Goal: Task Accomplishment & Management: Manage account settings

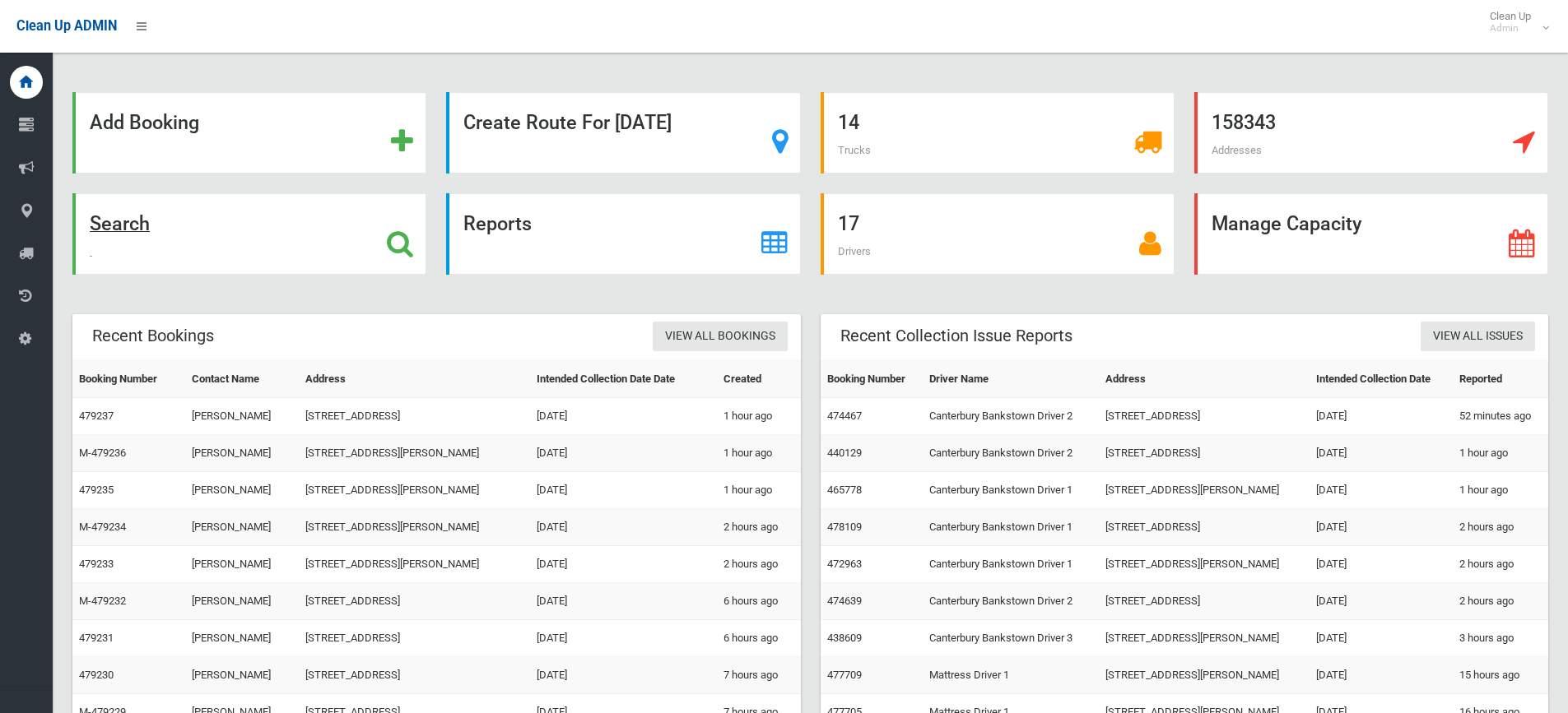
drag, startPoint x: 143, startPoint y: 225, endPoint x: 238, endPoint y: 104, distance: 153.8
click at [143, 224] on strong "Search" at bounding box center [119, 224] width 60 height 23
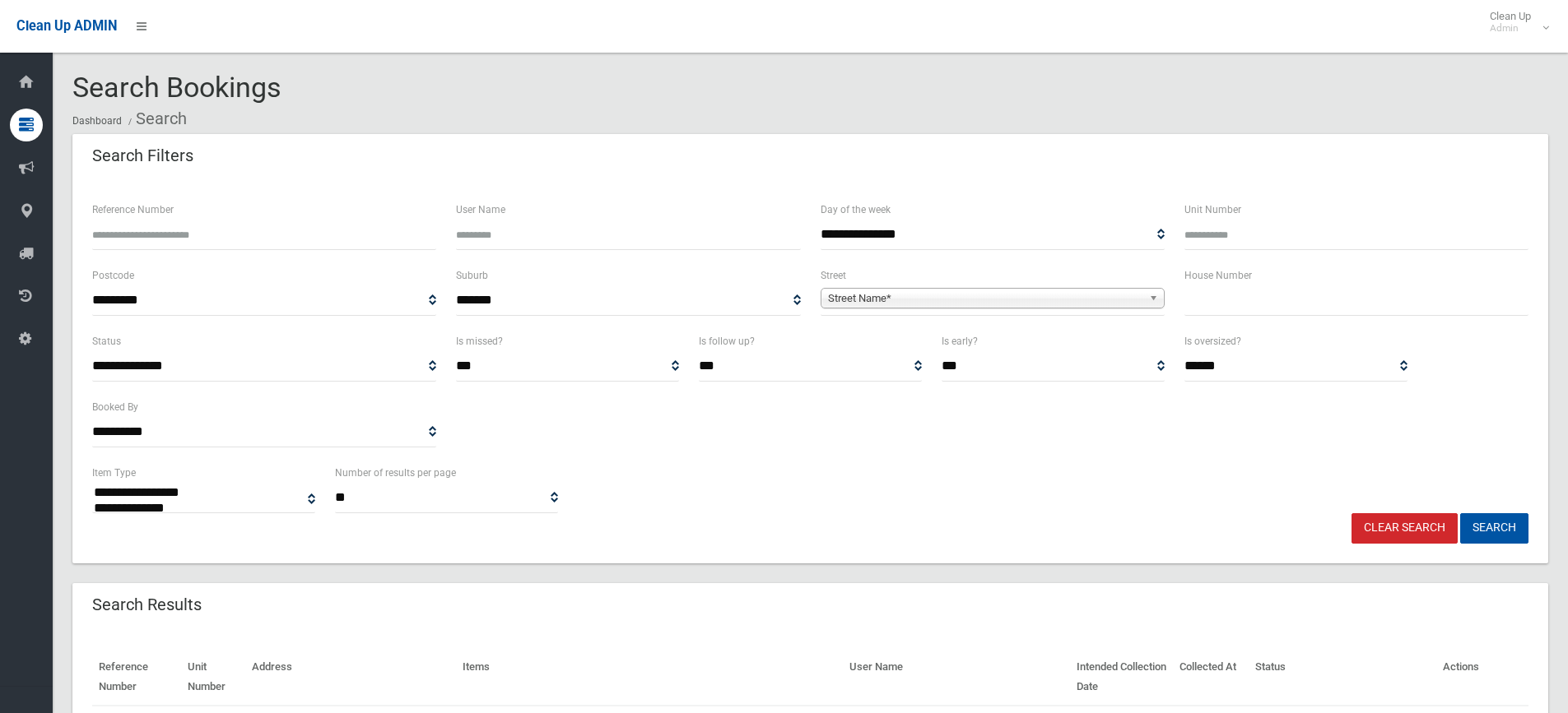
select select
click at [308, 229] on input "Reference Number" at bounding box center [264, 235] width 344 height 30
type input "******"
click at [1461, 513] on button "Search" at bounding box center [1495, 528] width 69 height 30
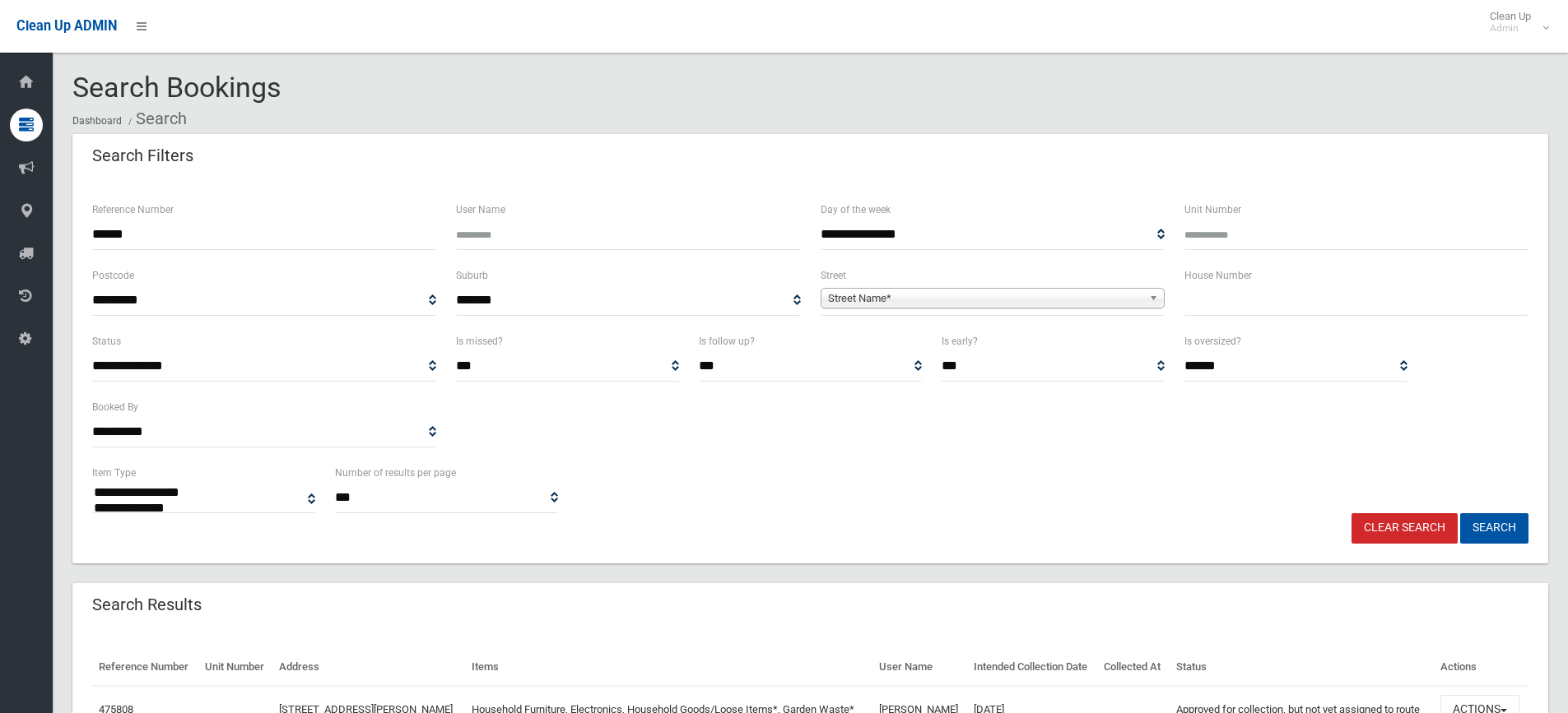
select select
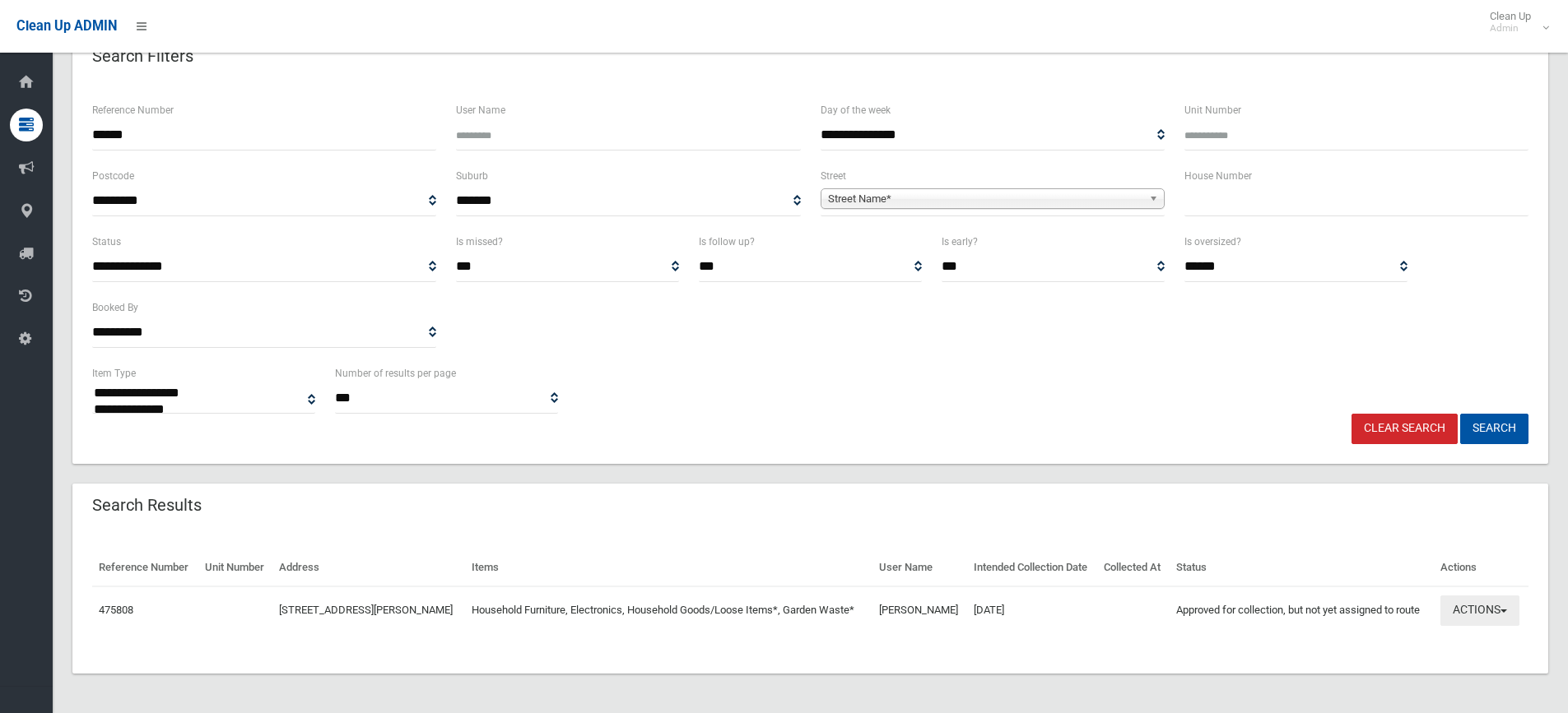
click at [1448, 612] on button "Actions" at bounding box center [1481, 611] width 79 height 30
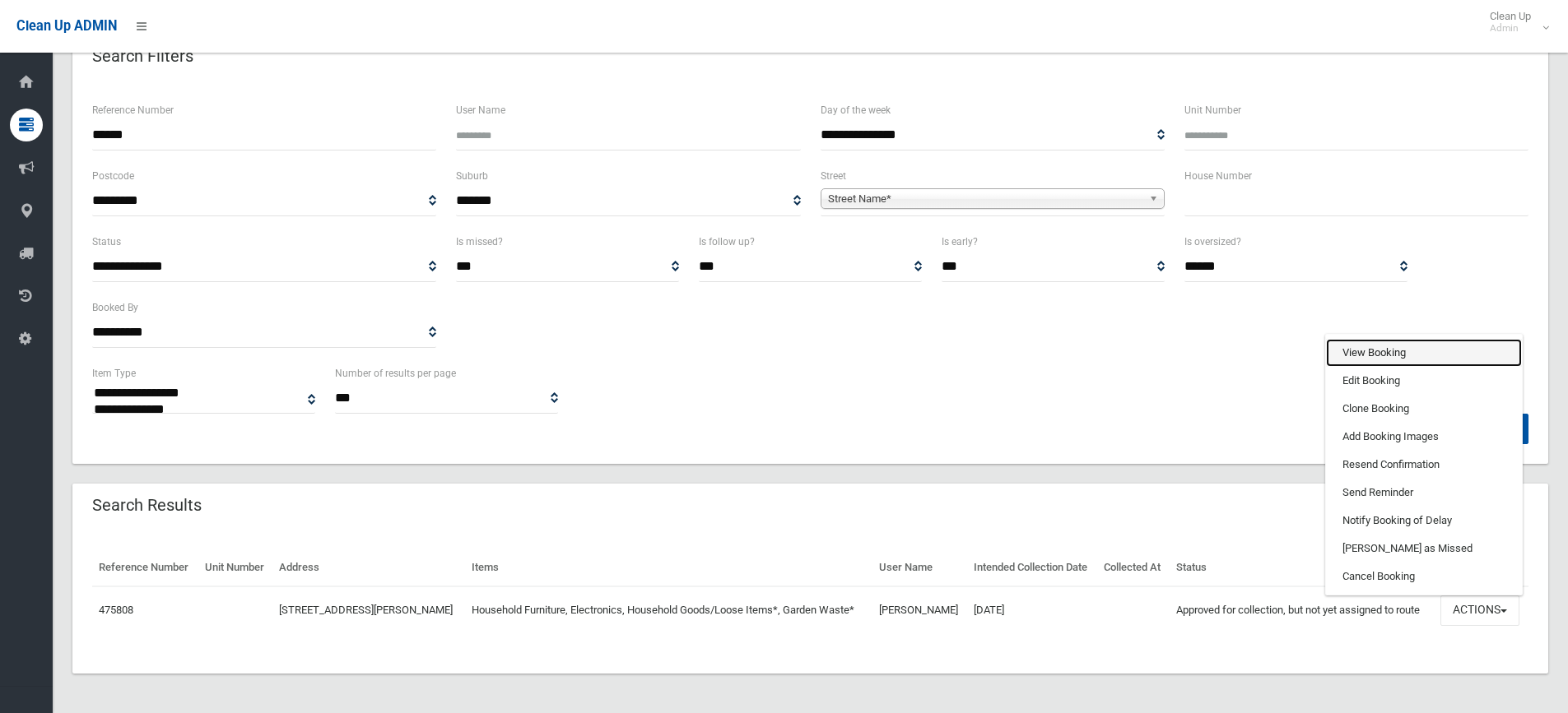
click at [1382, 360] on link "View Booking" at bounding box center [1424, 353] width 196 height 28
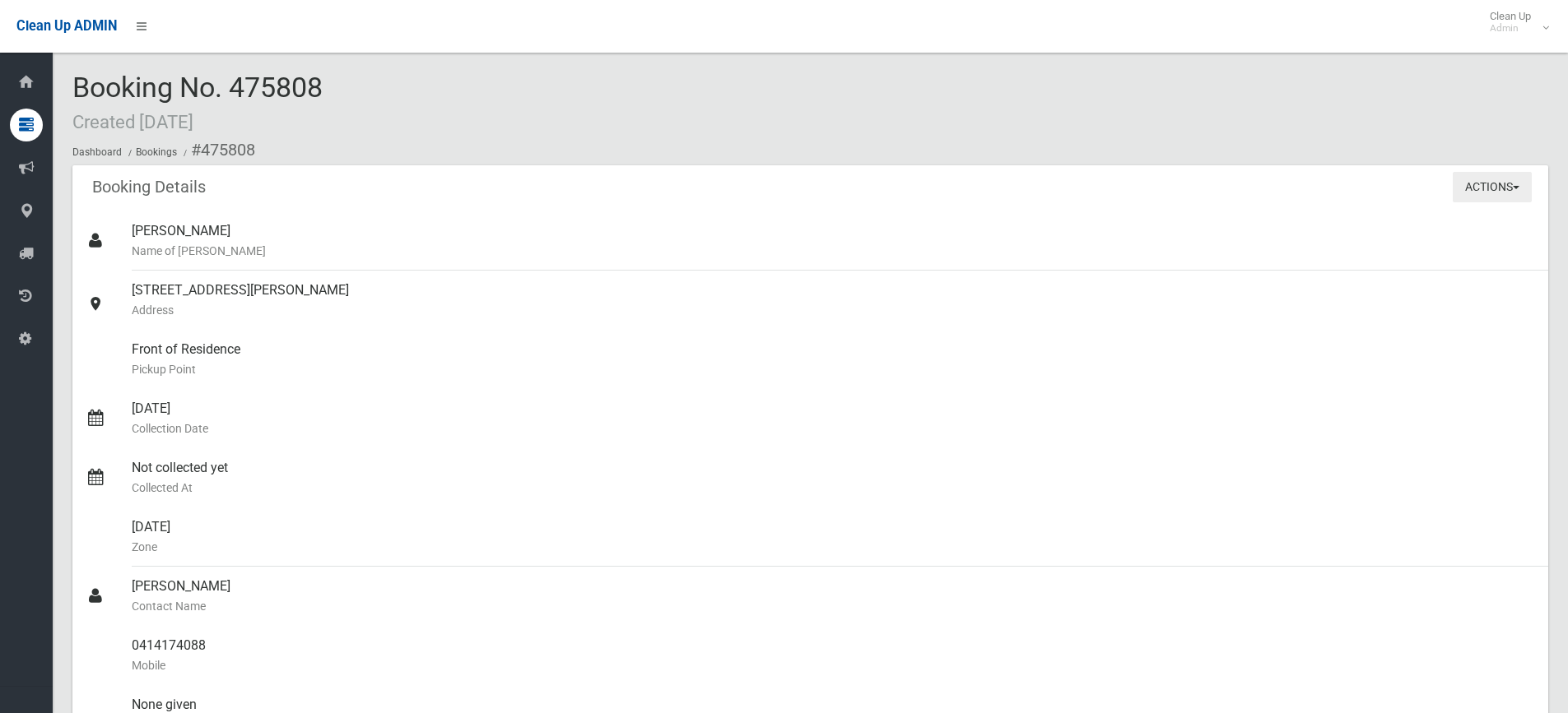
click at [1502, 194] on button "Actions" at bounding box center [1493, 187] width 79 height 30
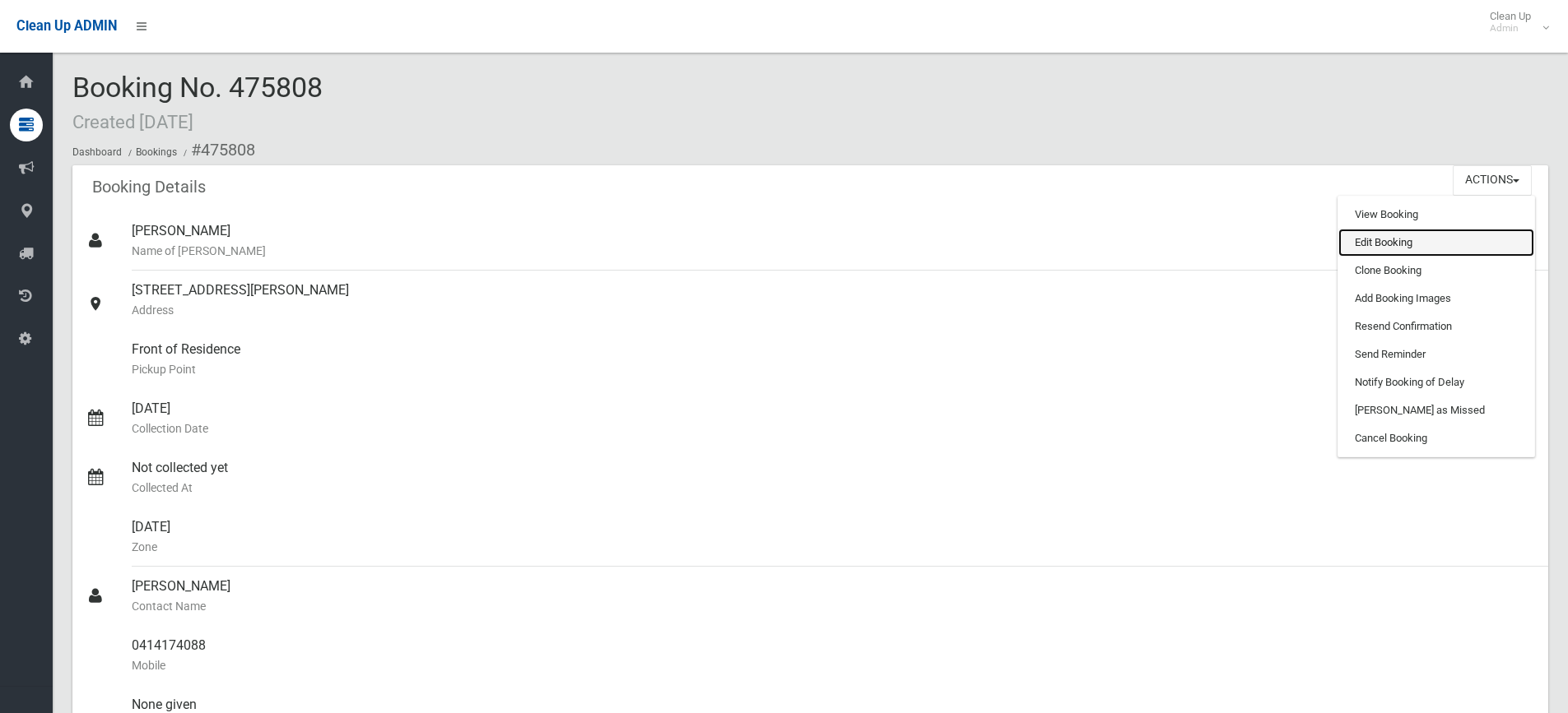
click at [1403, 238] on link "Edit Booking" at bounding box center [1436, 242] width 196 height 28
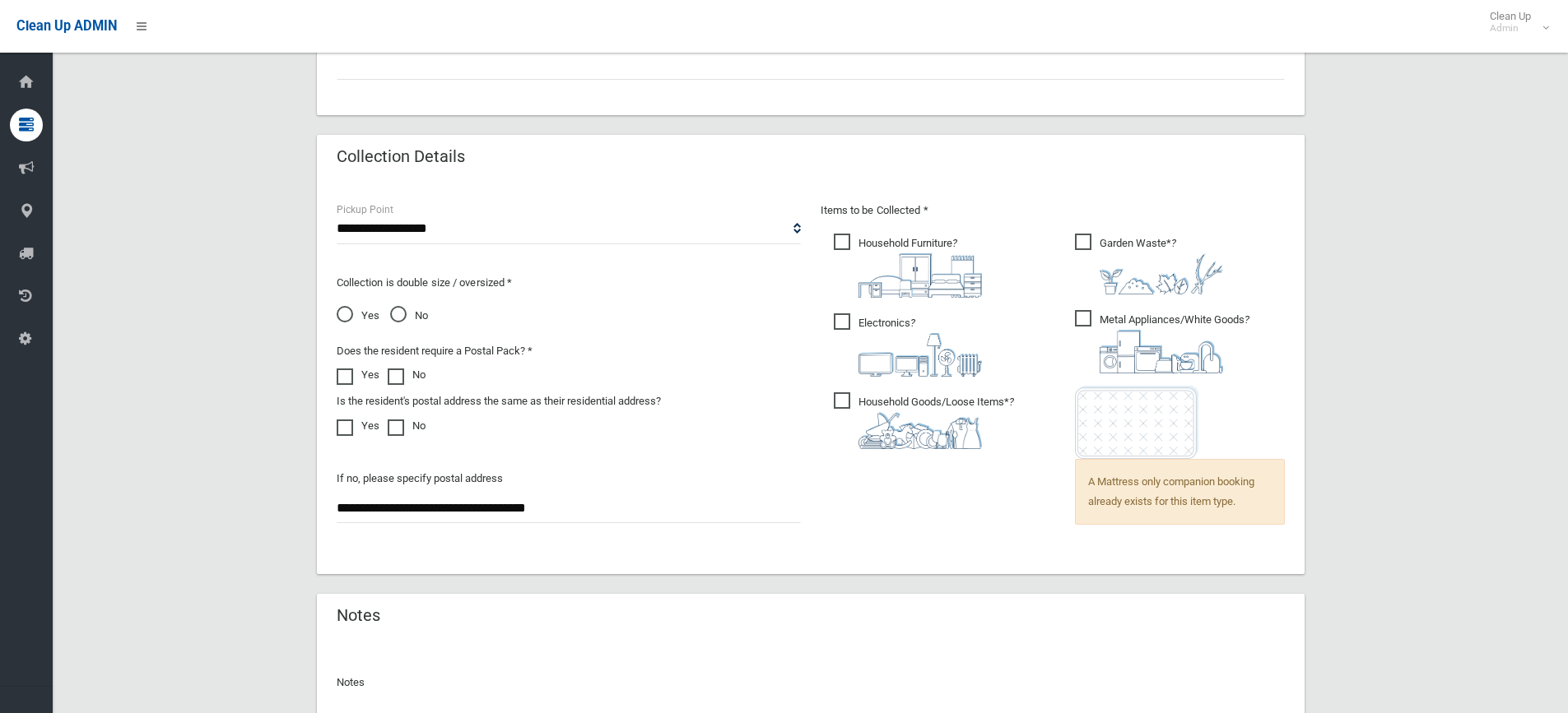
scroll to position [995, 0]
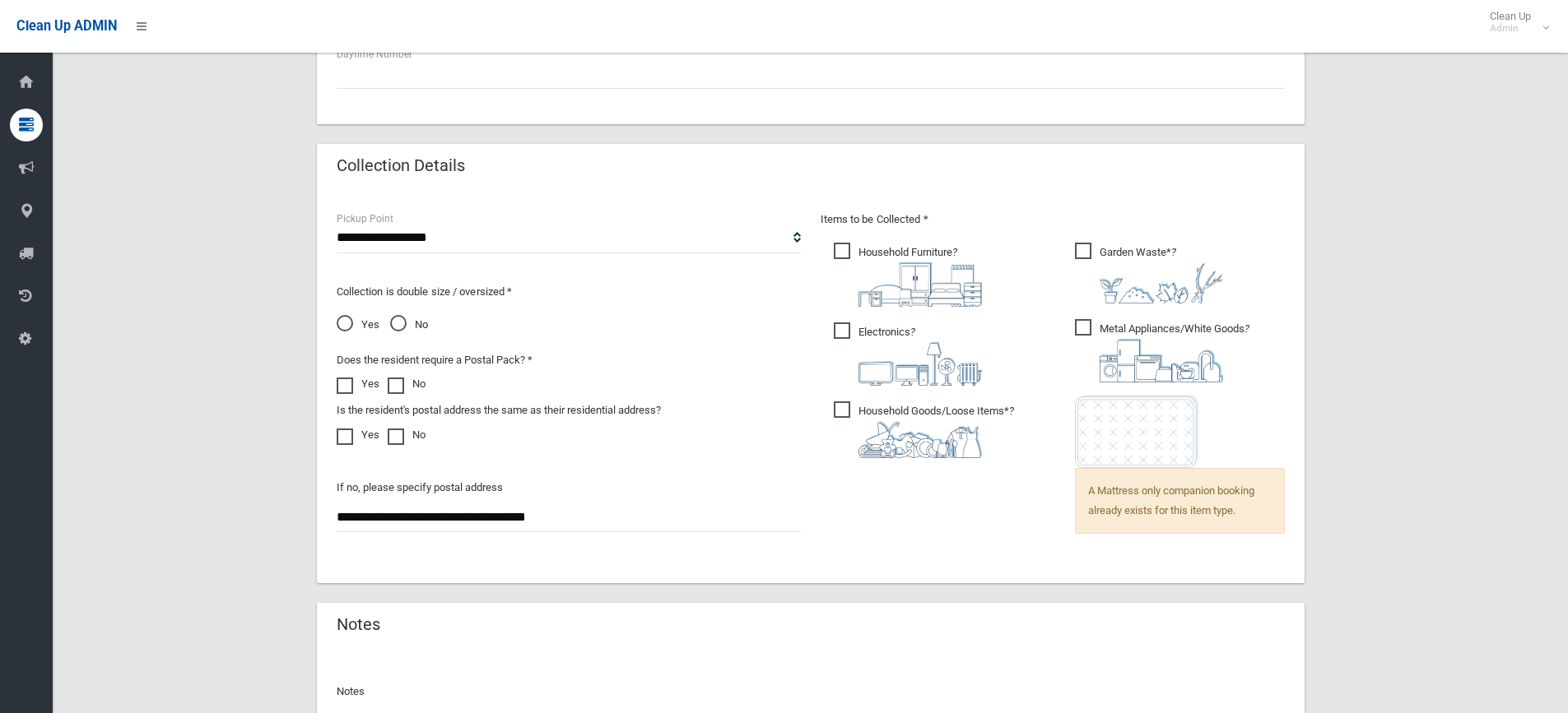
click at [349, 328] on span "Yes" at bounding box center [358, 324] width 43 height 20
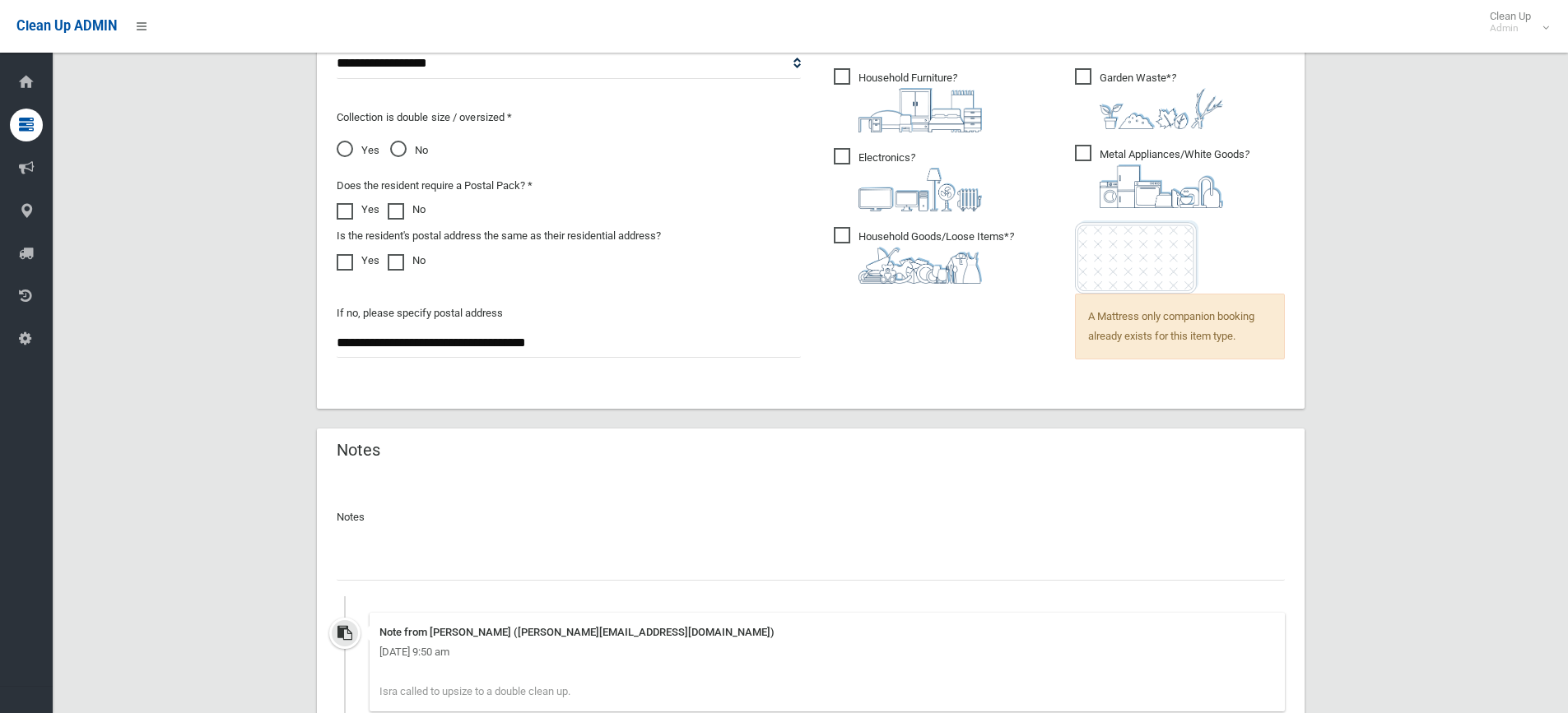
scroll to position [1324, 0]
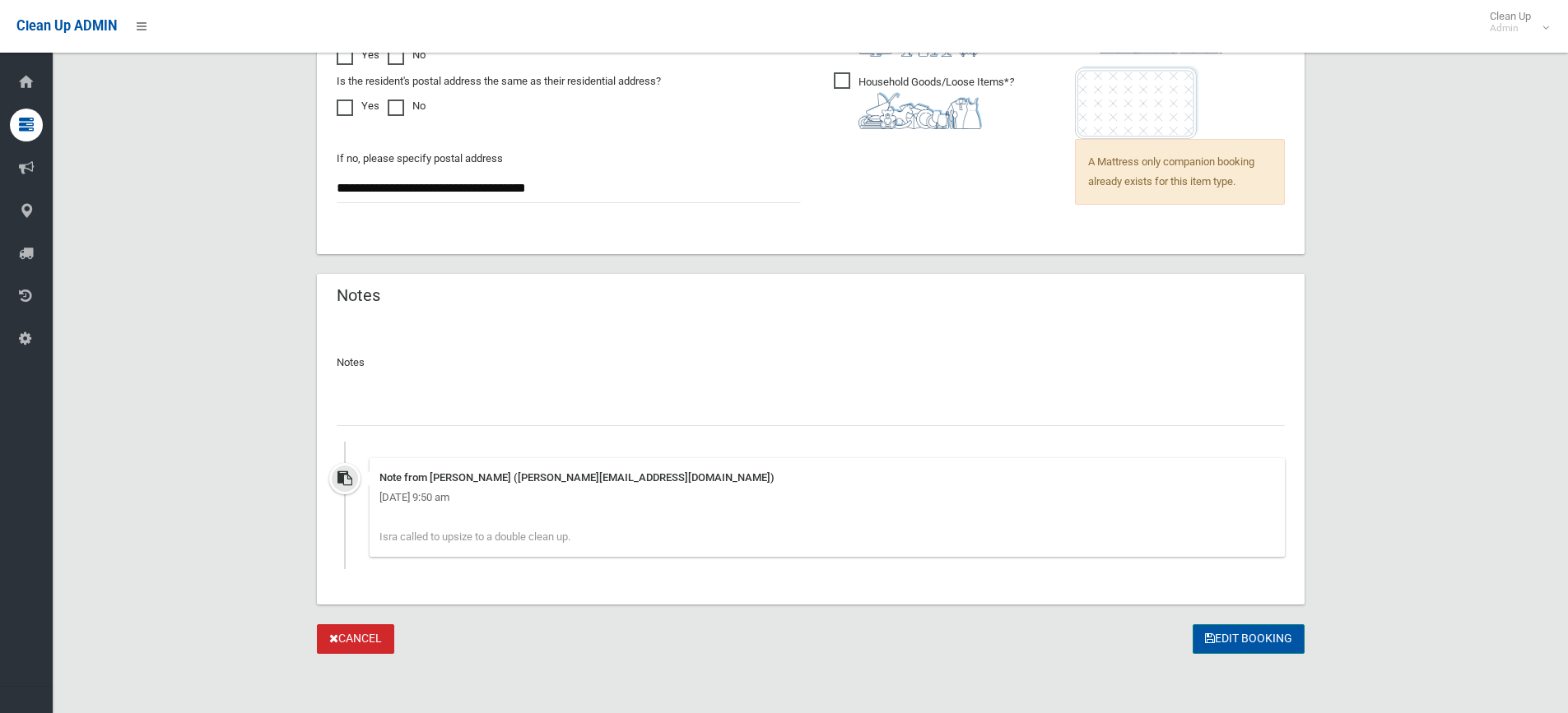
click at [1237, 643] on button "Edit Booking" at bounding box center [1248, 640] width 112 height 30
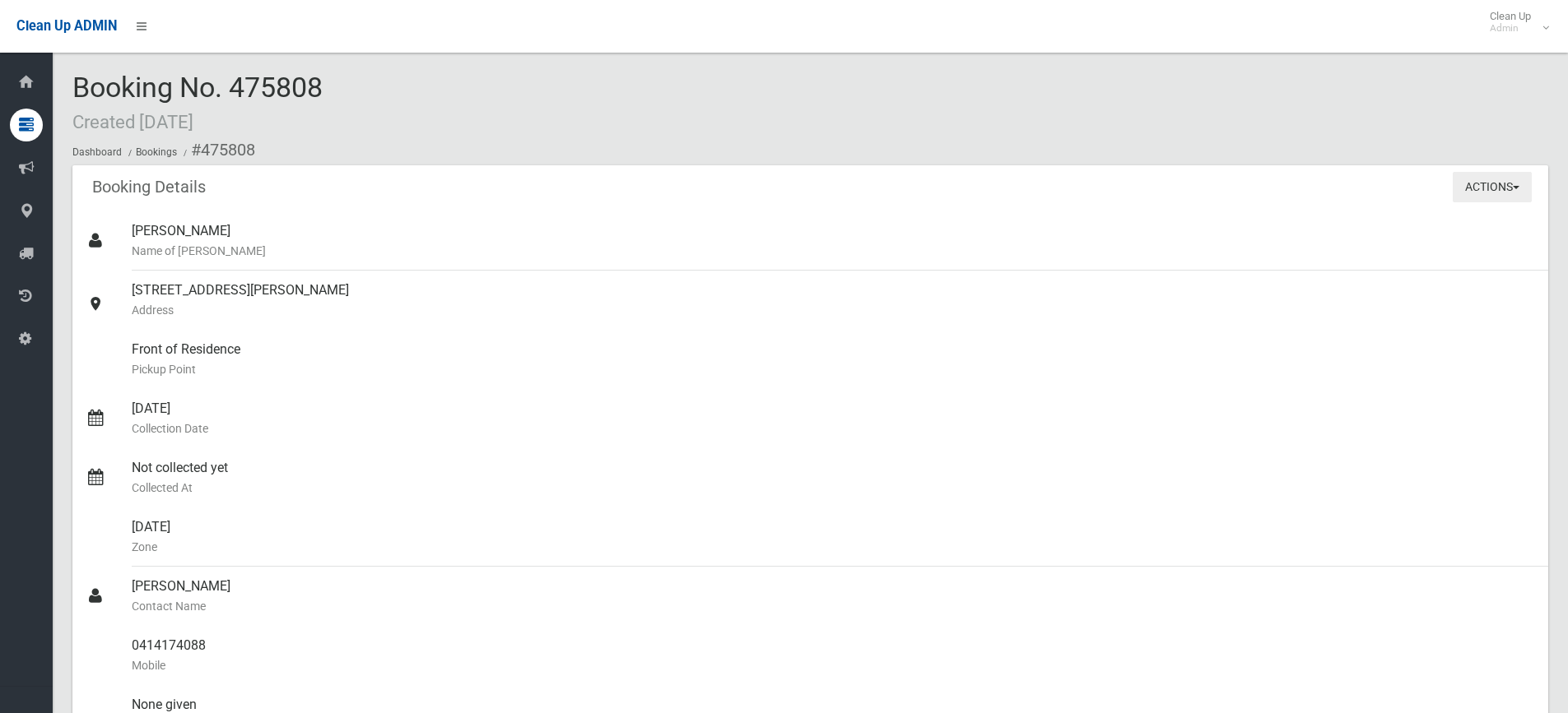
click at [1471, 195] on button "Actions" at bounding box center [1493, 187] width 79 height 30
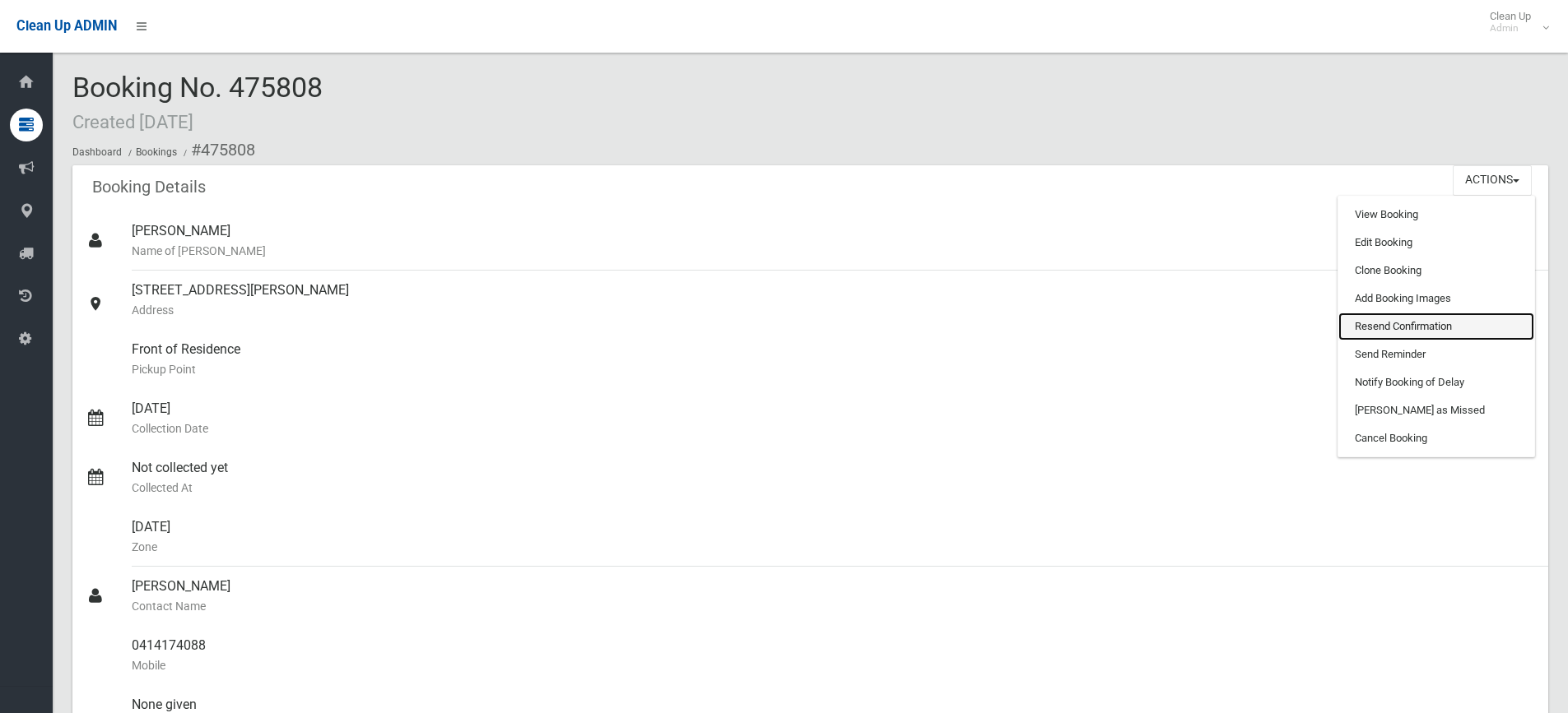
click at [1406, 326] on link "Resend Confirmation" at bounding box center [1436, 327] width 196 height 28
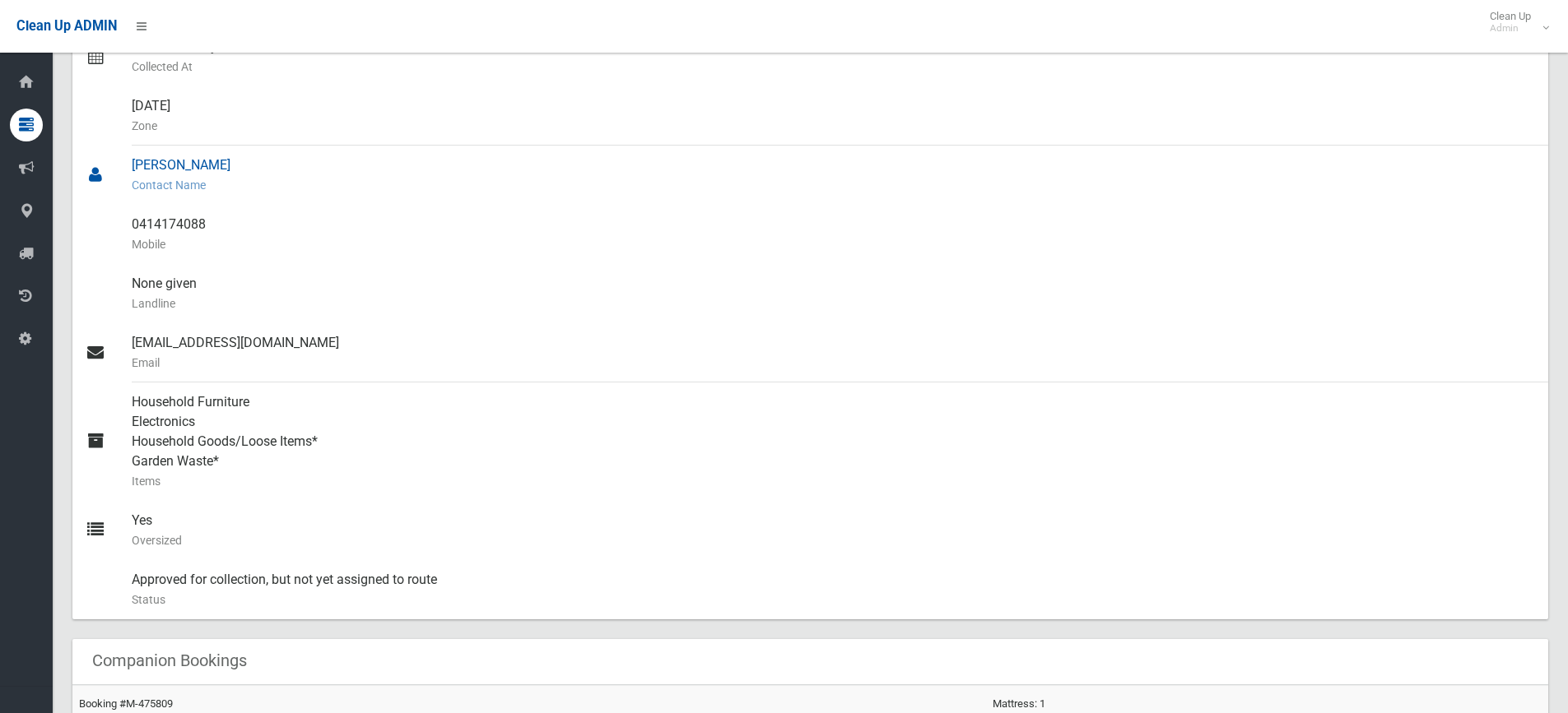
scroll to position [659, 0]
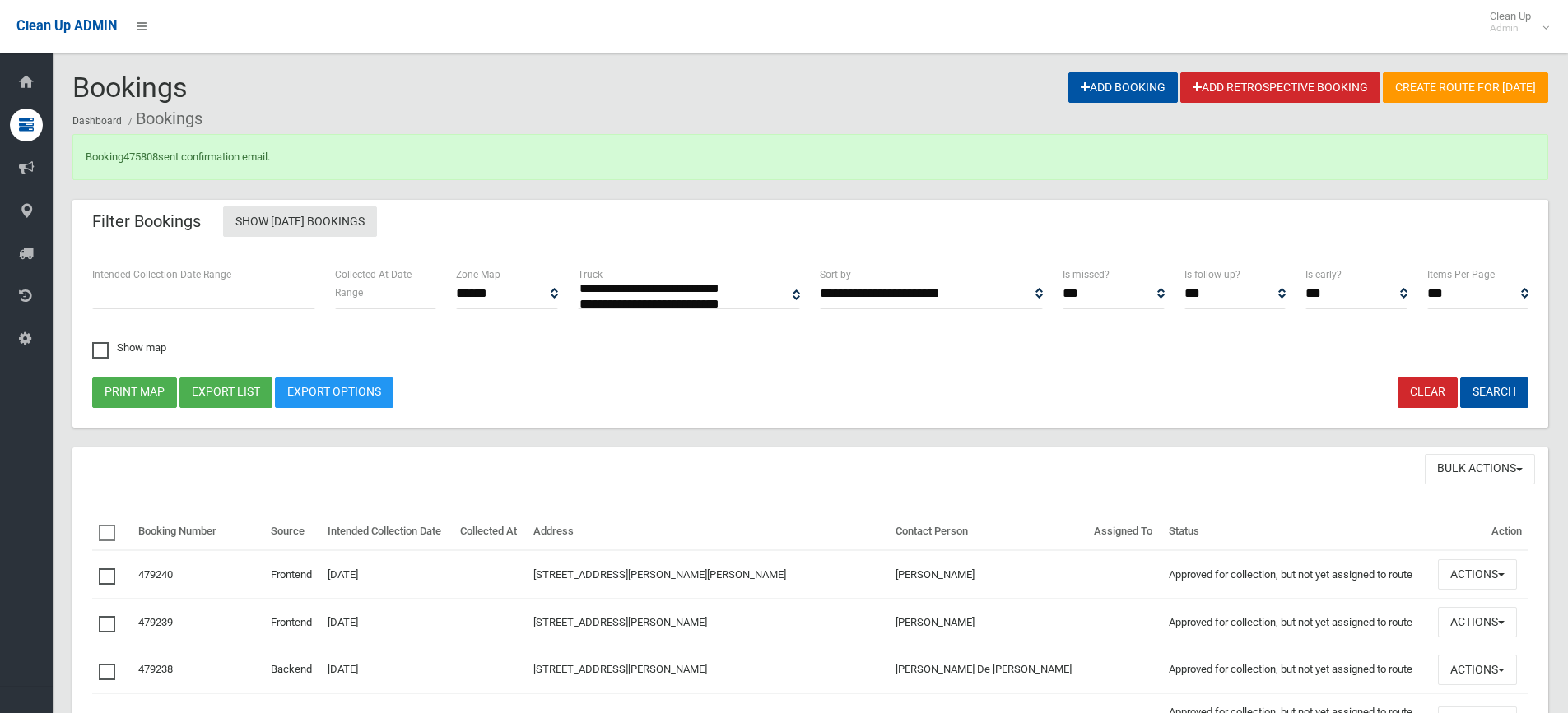
select select
drag, startPoint x: 145, startPoint y: 157, endPoint x: 180, endPoint y: 165, distance: 35.9
click at [145, 157] on link "475808" at bounding box center [140, 156] width 35 height 12
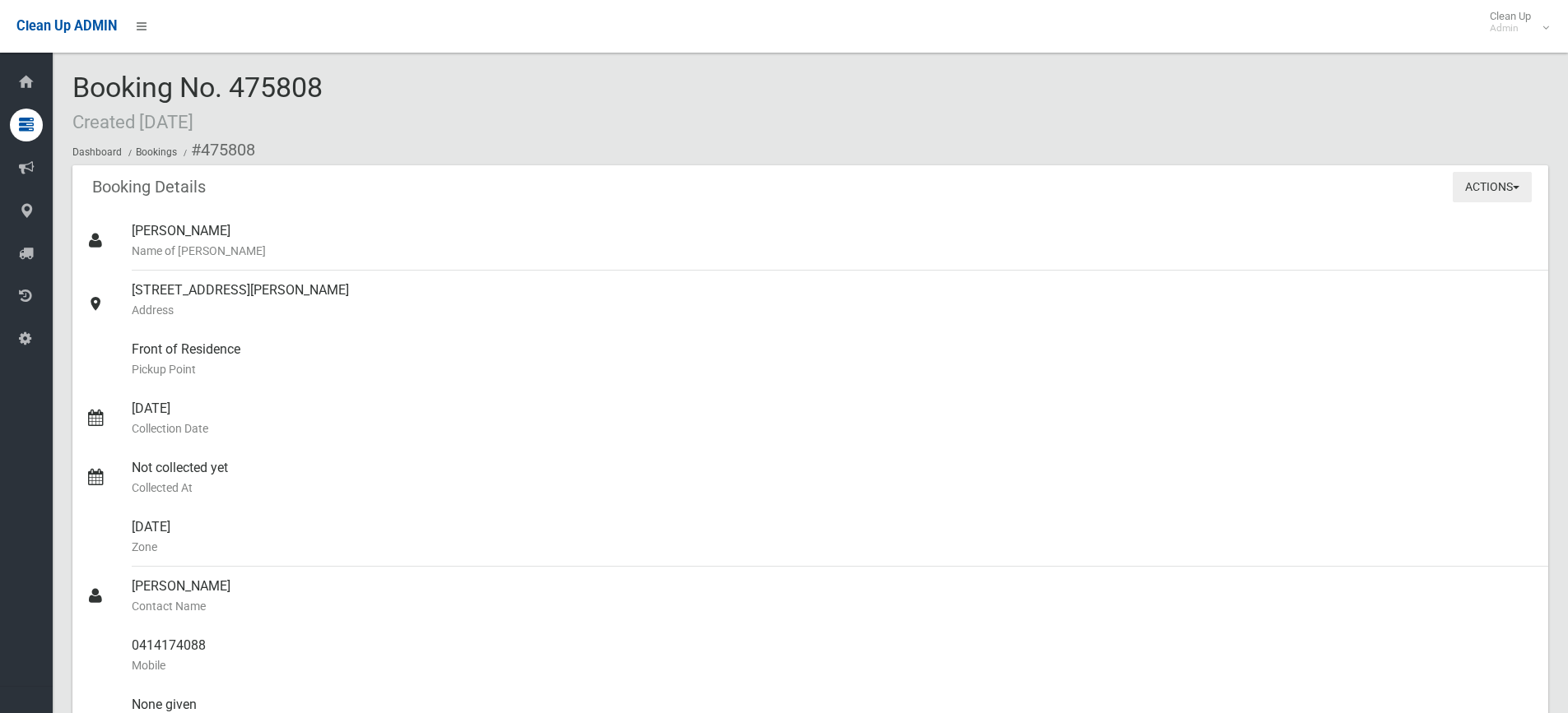
click at [1465, 192] on button "Actions" at bounding box center [1493, 187] width 79 height 30
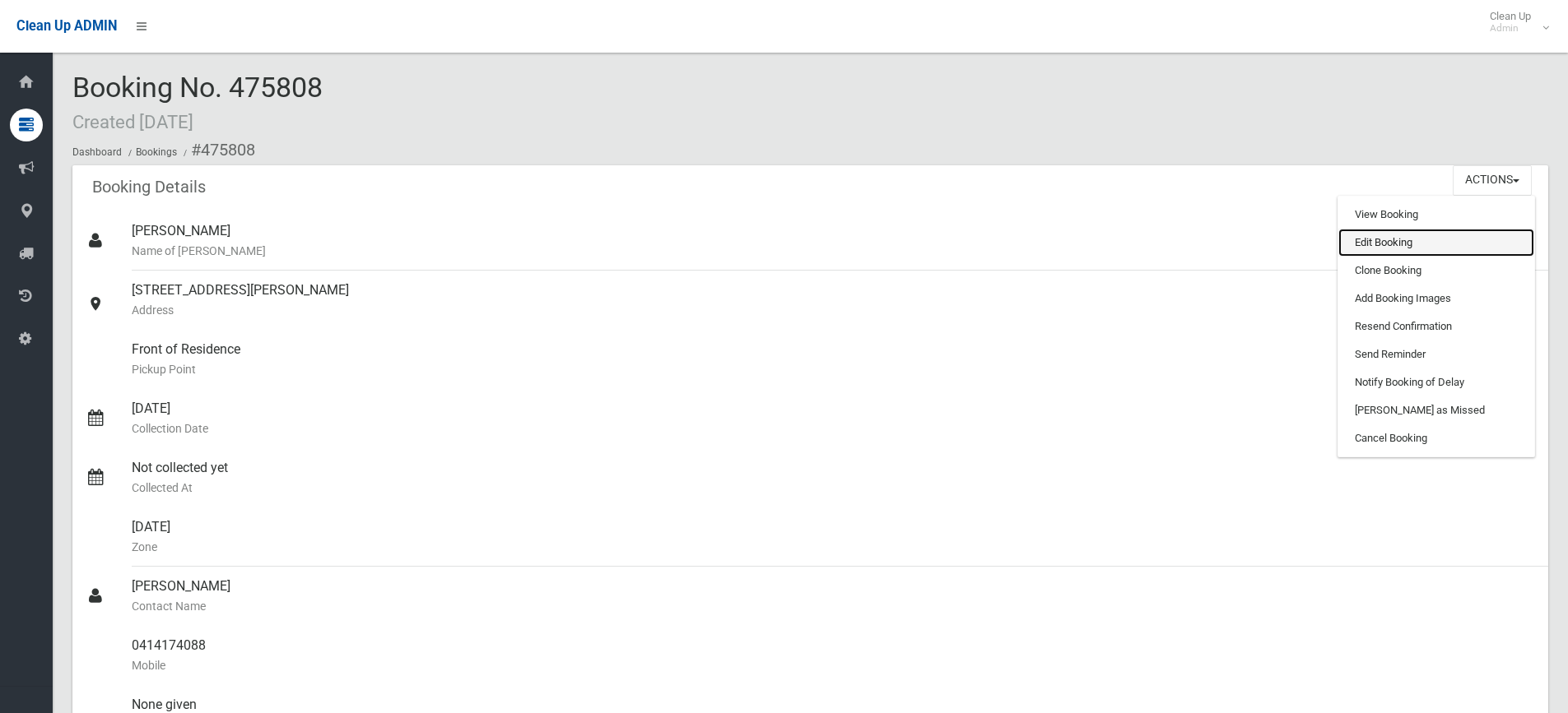
click at [1396, 241] on link "Edit Booking" at bounding box center [1436, 242] width 196 height 28
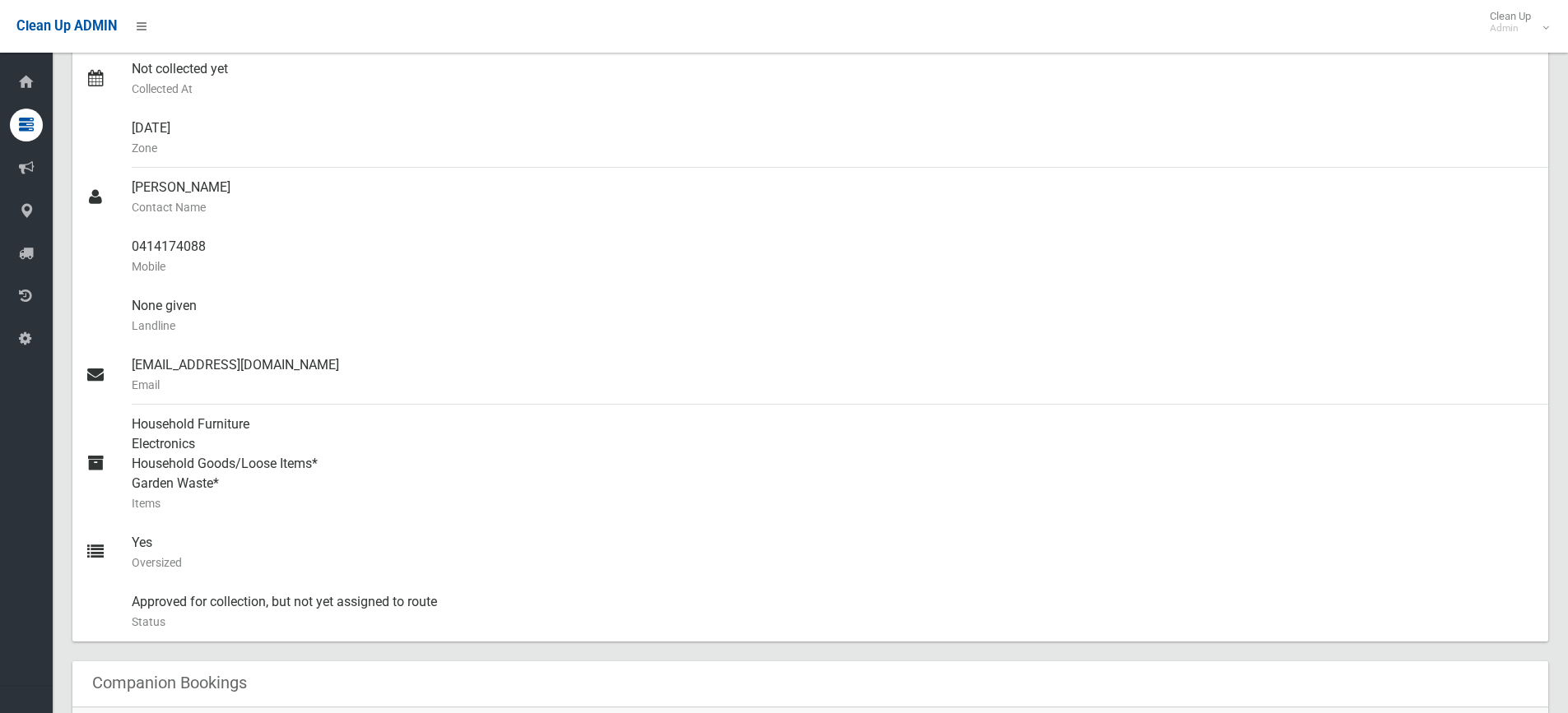
scroll to position [740, 0]
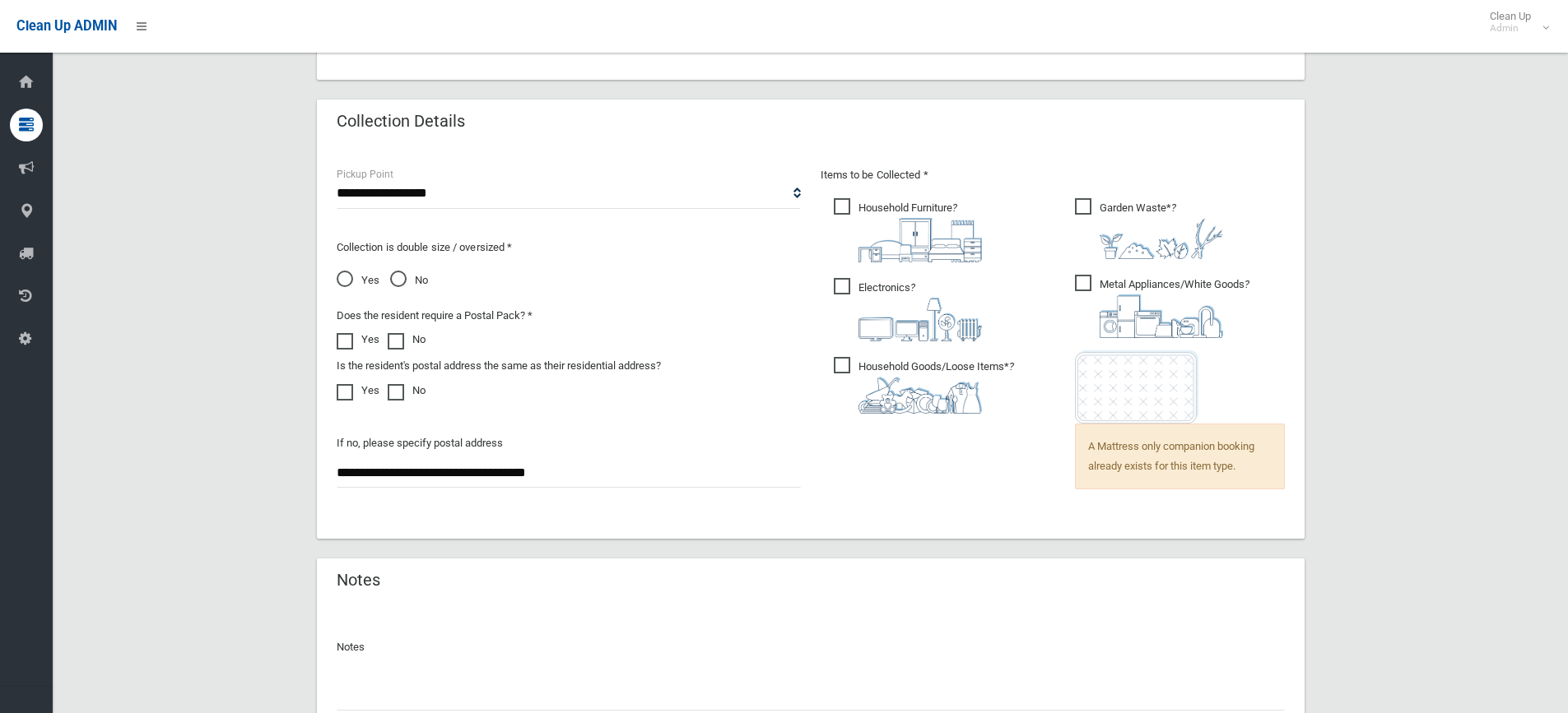
scroll to position [1324, 0]
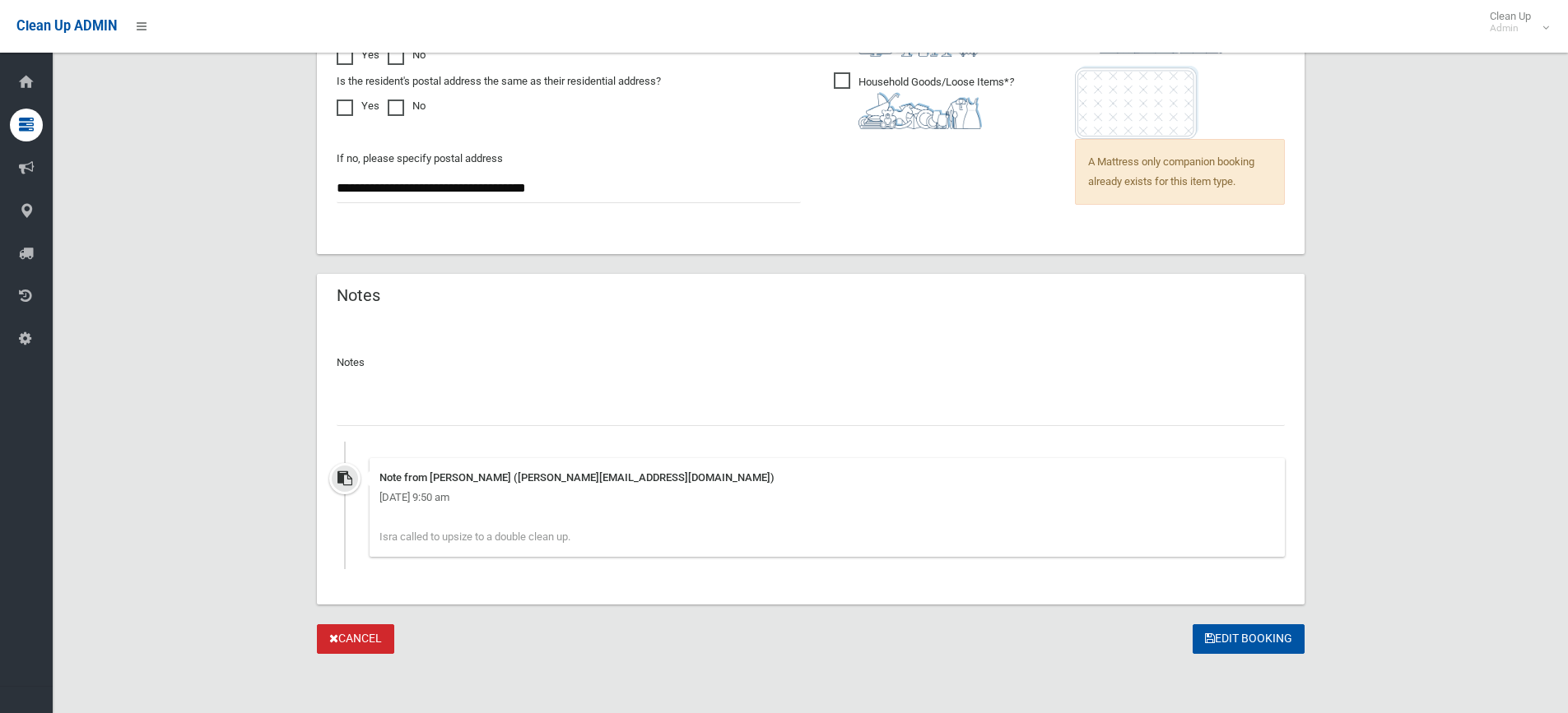
click at [407, 405] on input "text" at bounding box center [810, 411] width 949 height 30
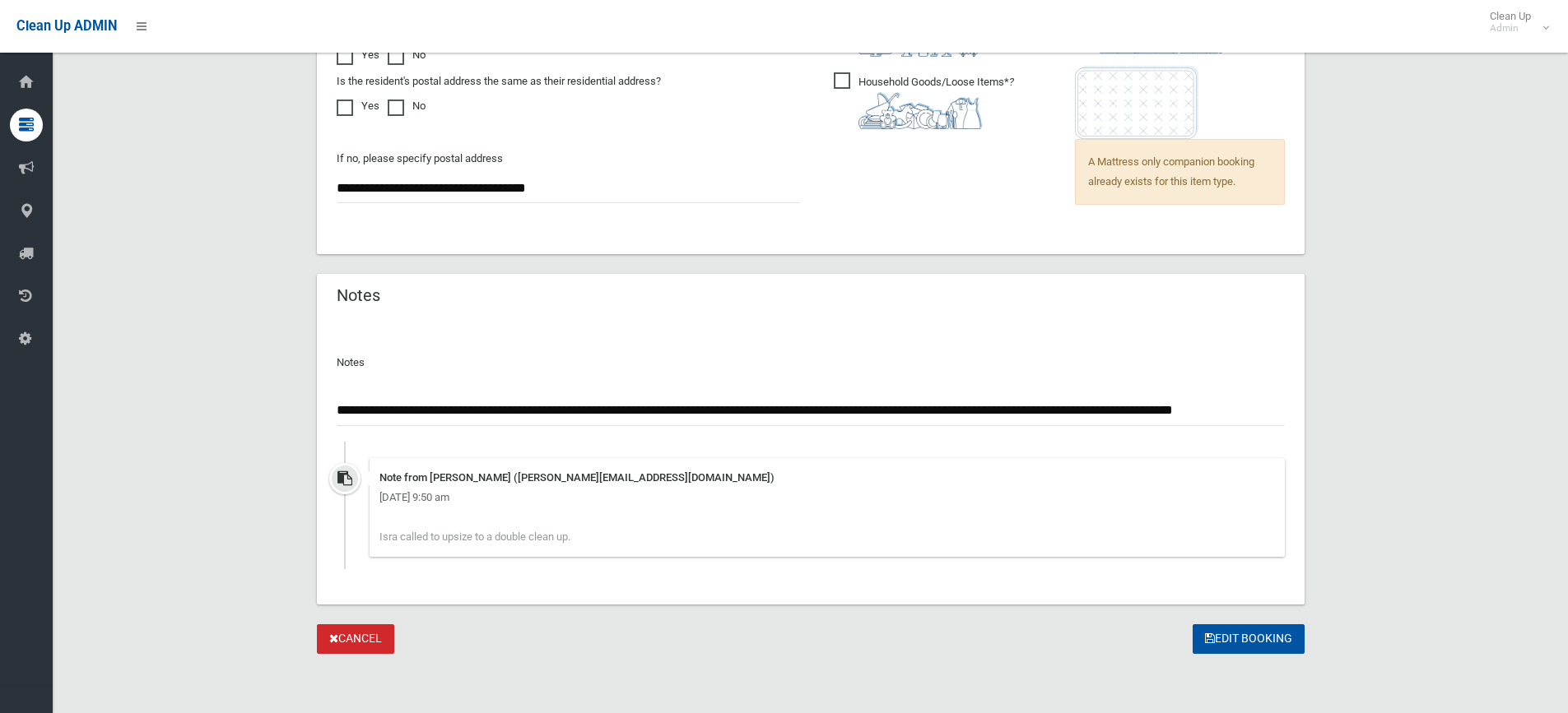
scroll to position [0, 32]
type input "**********"
click at [1242, 635] on button "Edit Booking" at bounding box center [1248, 640] width 112 height 30
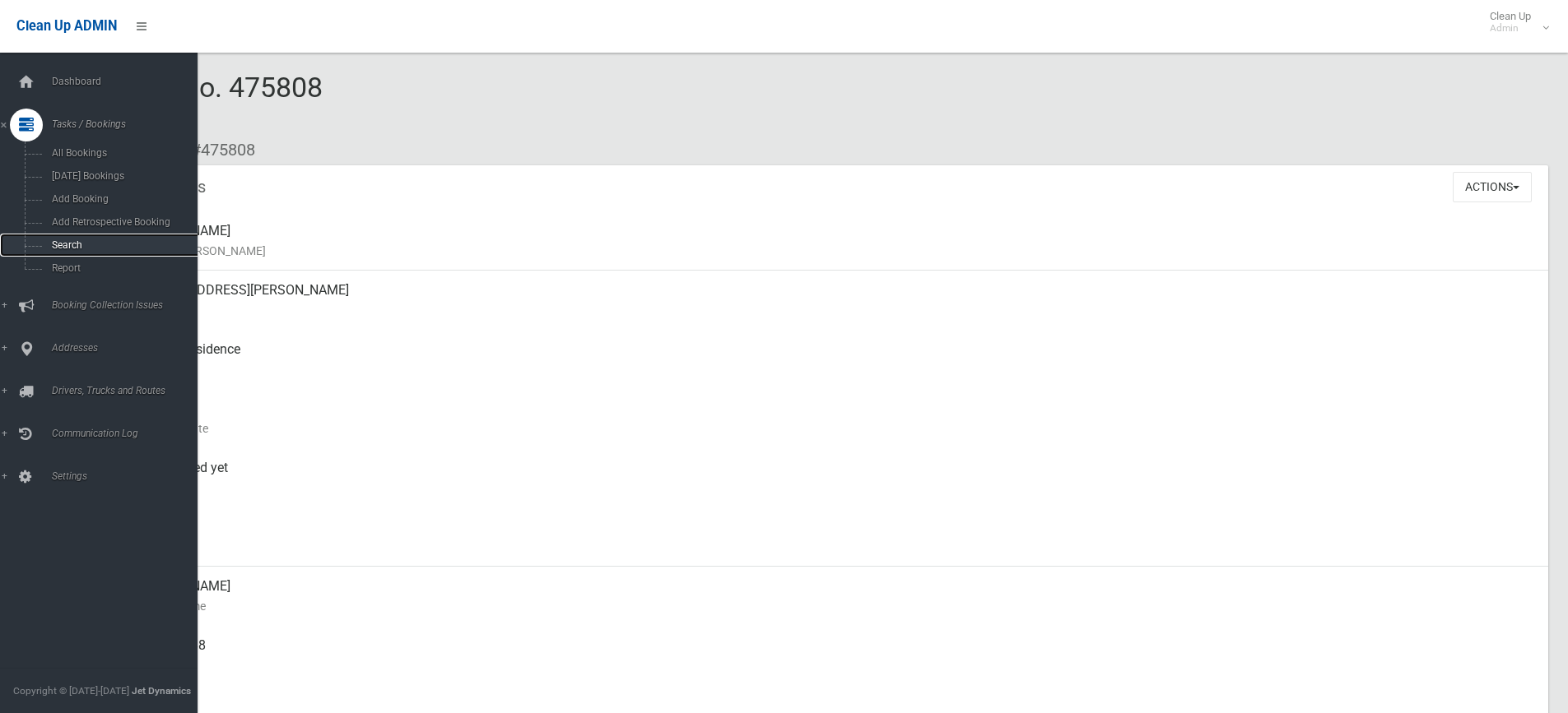
click at [96, 248] on span "Search" at bounding box center [121, 245] width 149 height 11
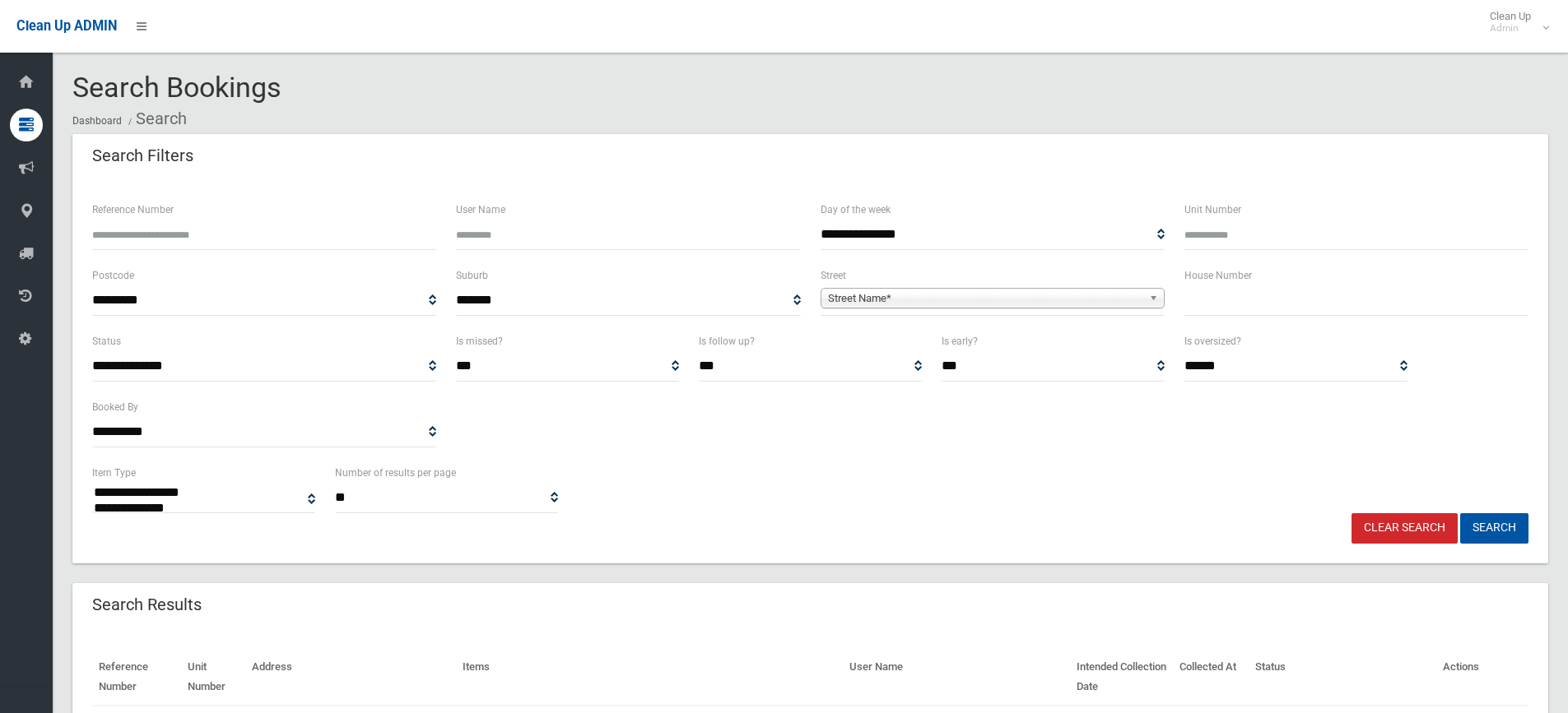
select select
